Goal: Use online tool/utility

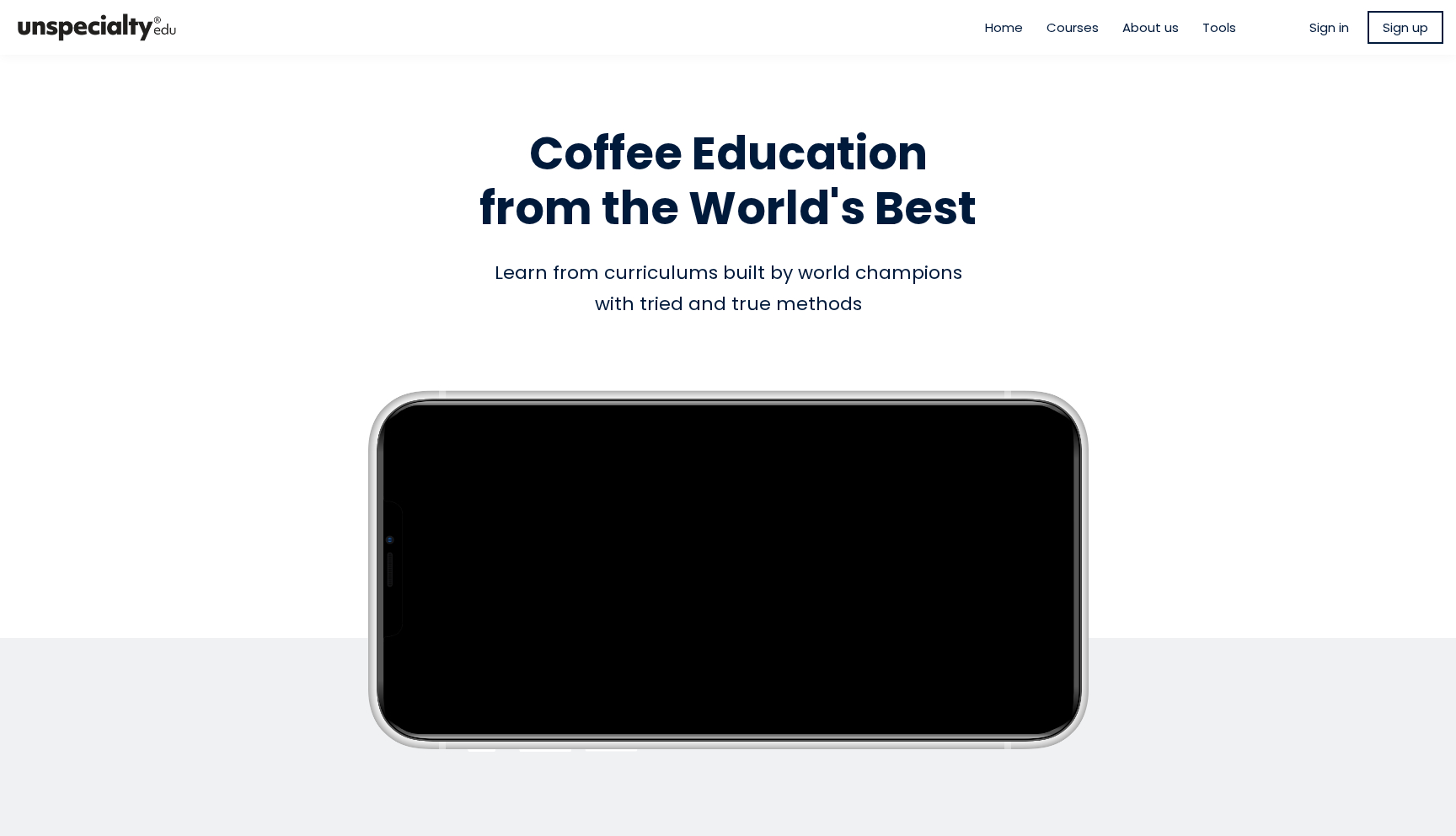
click at [1206, 24] on span "Tools" at bounding box center [1219, 27] width 34 height 19
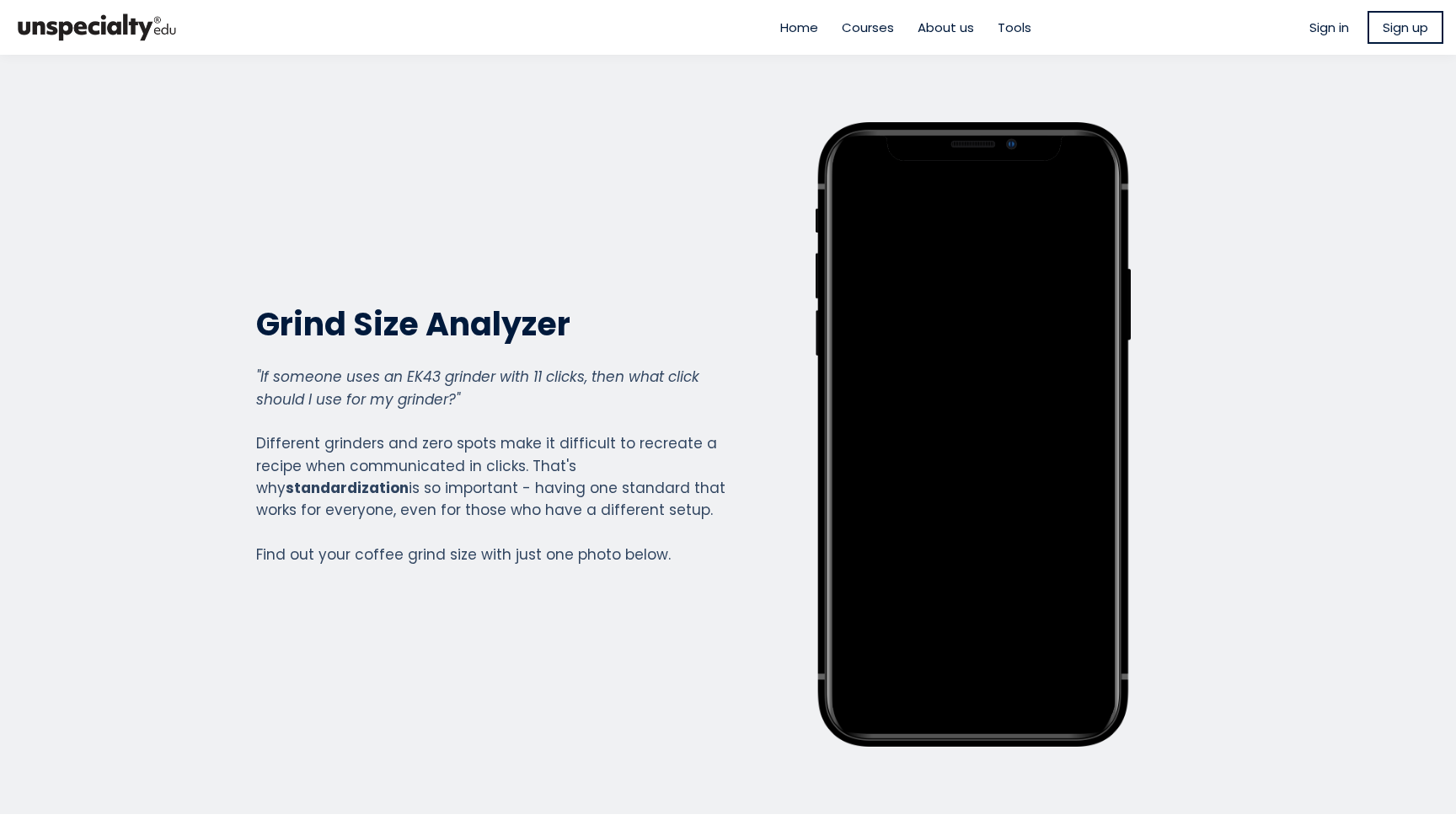
click at [1315, 255] on section "Grind Size Analyzer Grind Size Analyzer "If someone uses an EK43 grinder with 1…" at bounding box center [728, 434] width 1456 height 759
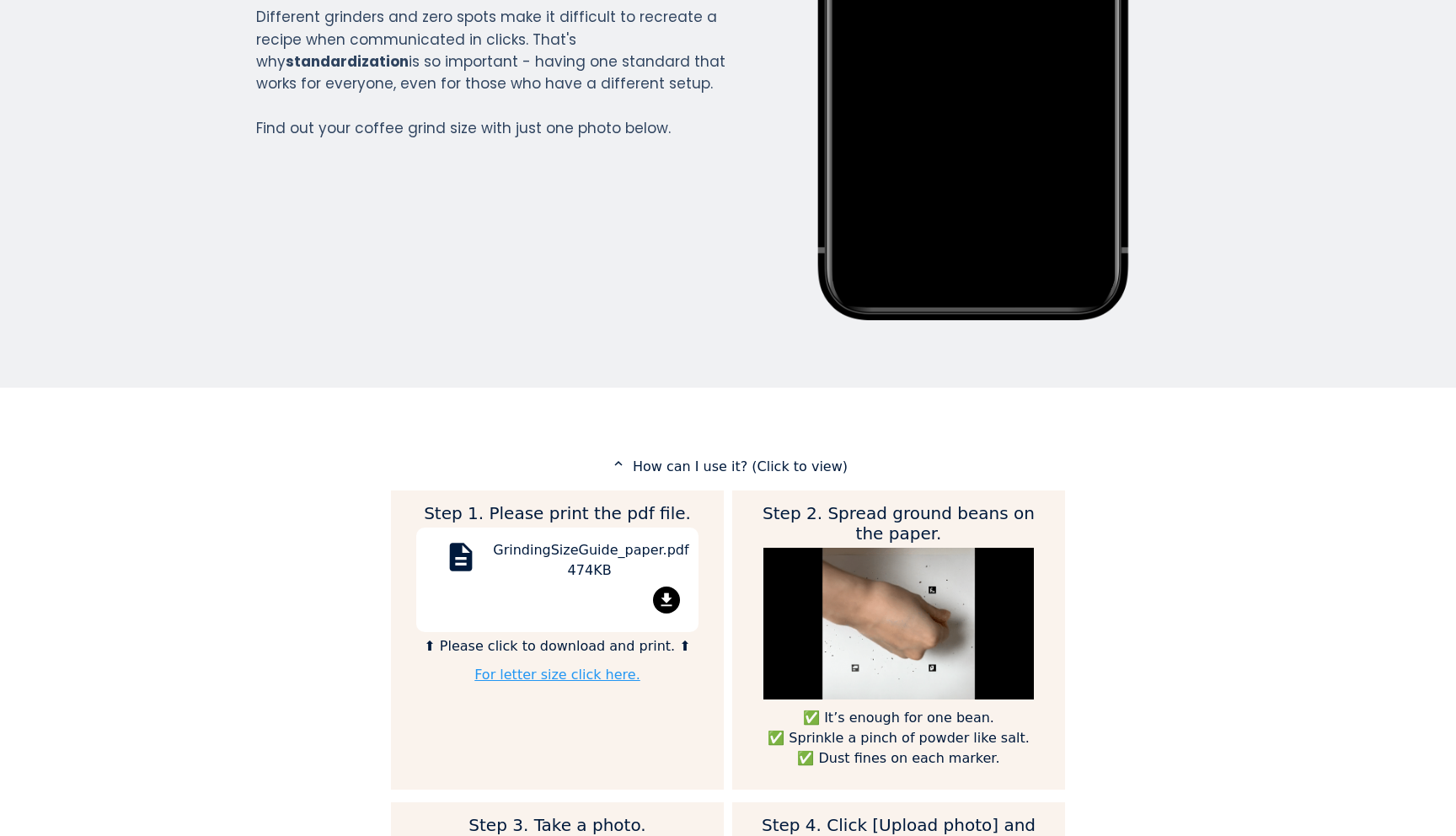
scroll to position [674, 0]
